Goal: Navigation & Orientation: Find specific page/section

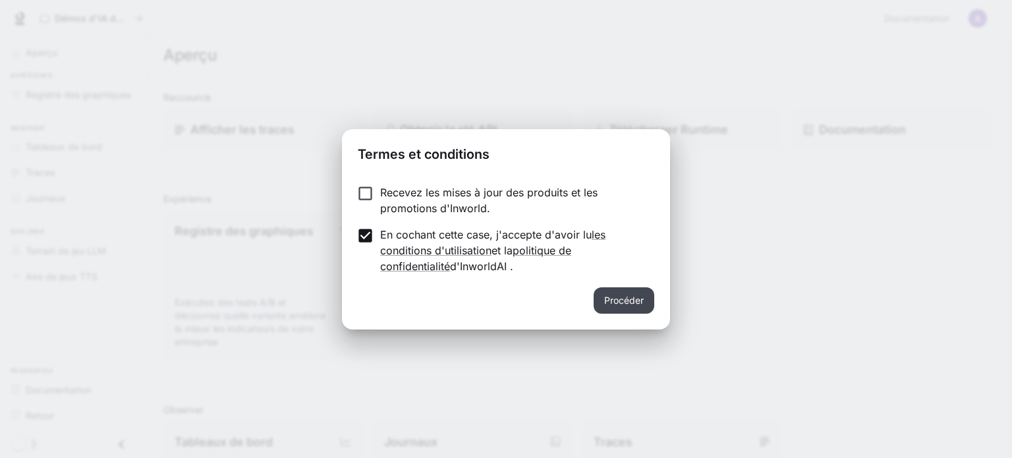
click at [632, 303] on font "Procéder" at bounding box center [624, 300] width 40 height 11
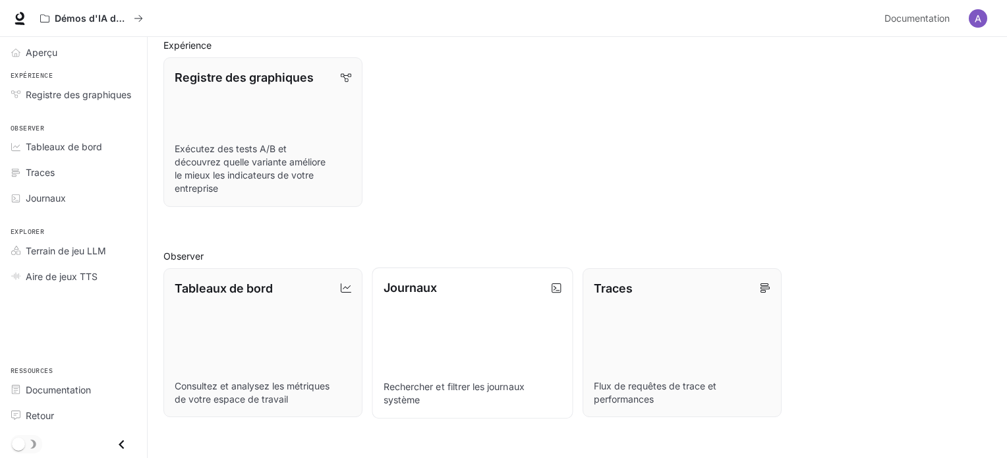
scroll to position [66, 0]
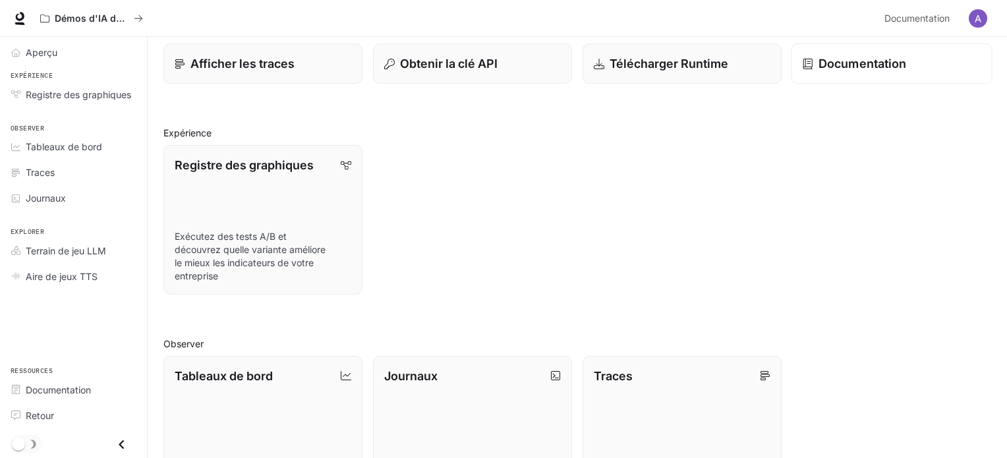
click at [872, 66] on font "Documentation" at bounding box center [862, 64] width 88 height 14
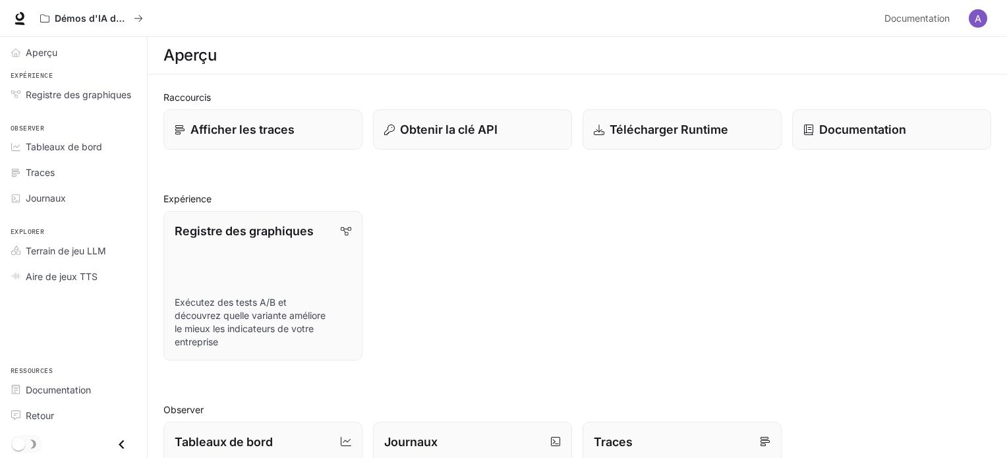
click at [442, 242] on div "Registre des graphiques Exécutez des tests A/B et découvrez quelle variante amé…" at bounding box center [572, 280] width 838 height 160
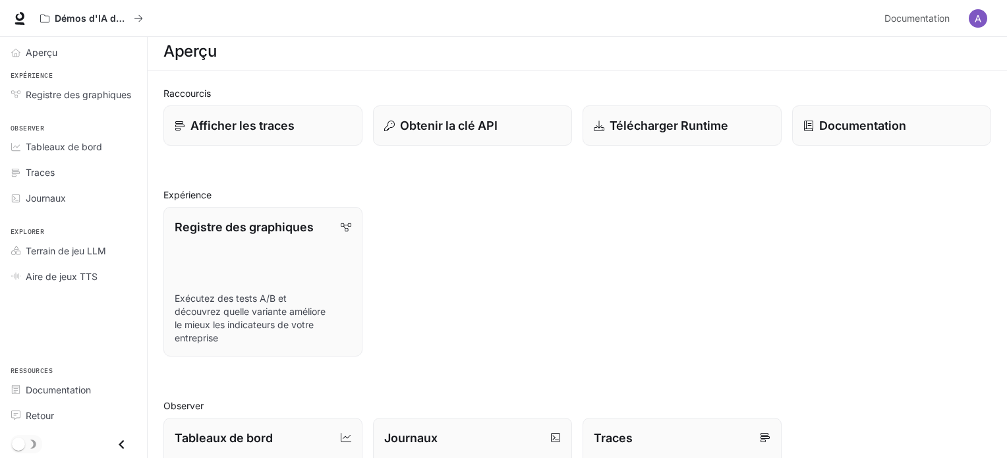
scroll to position [66, 0]
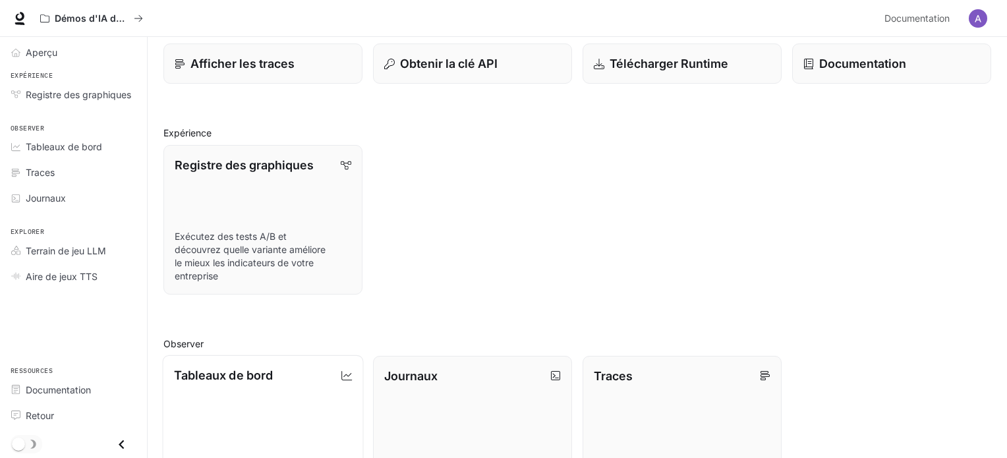
click at [254, 376] on font "Tableaux de bord" at bounding box center [223, 375] width 99 height 14
